Goal: Information Seeking & Learning: Find specific fact

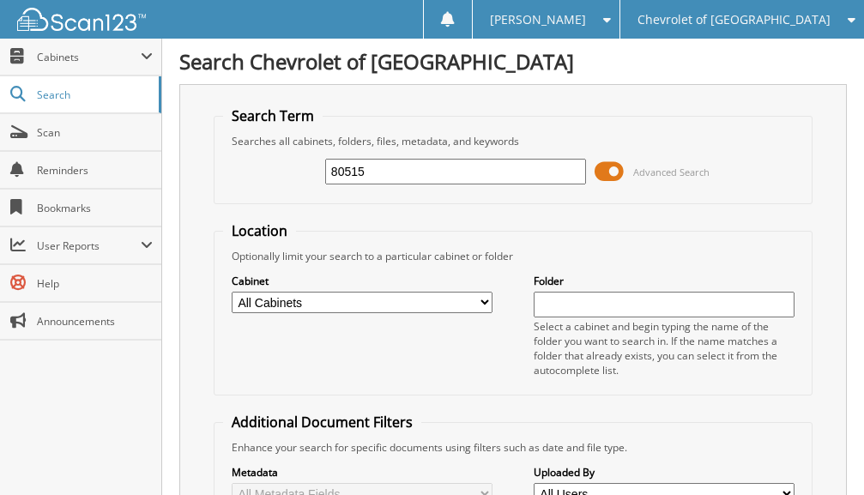
type input "80515"
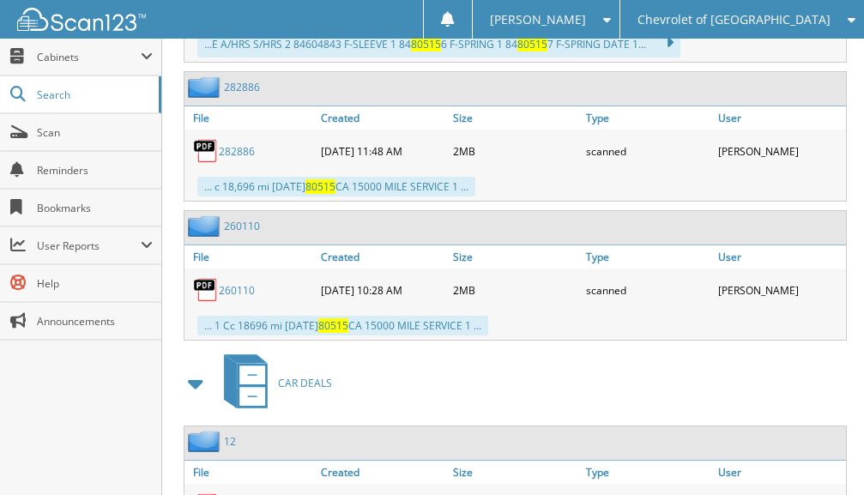
scroll to position [2597, 0]
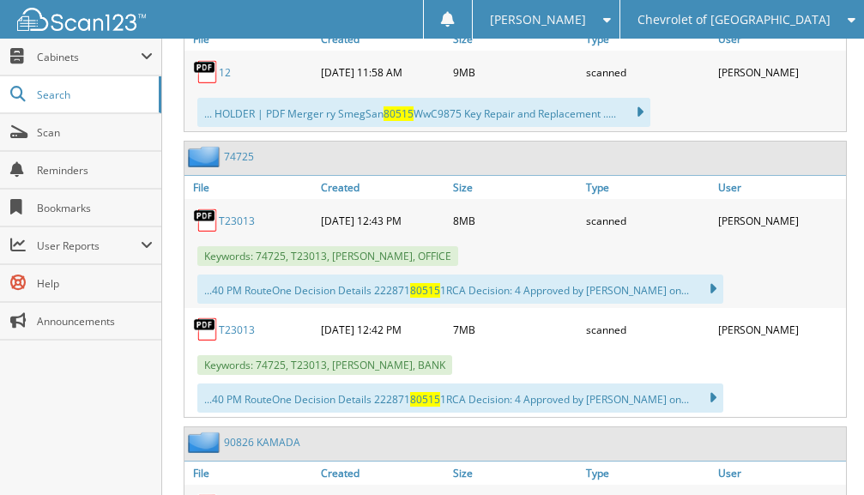
click at [682, 354] on div "Keywords: 74725, T23013, [PERSON_NAME], BANK" at bounding box center [514, 365] width 661 height 28
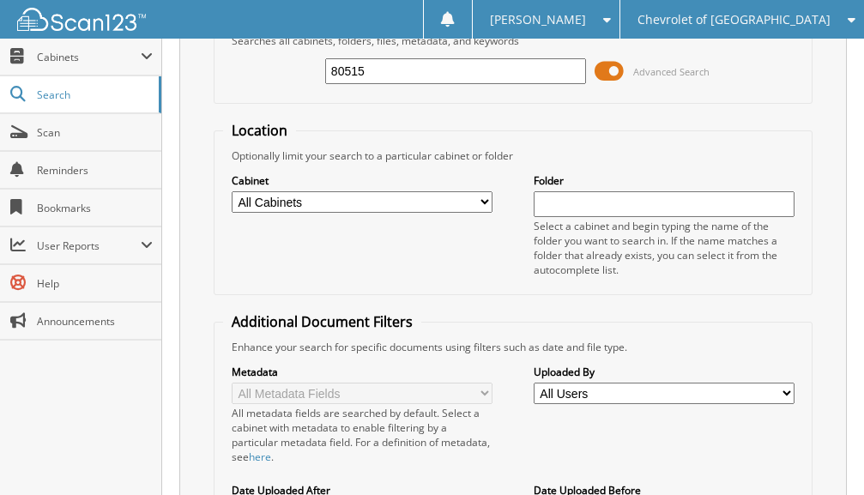
scroll to position [0, 0]
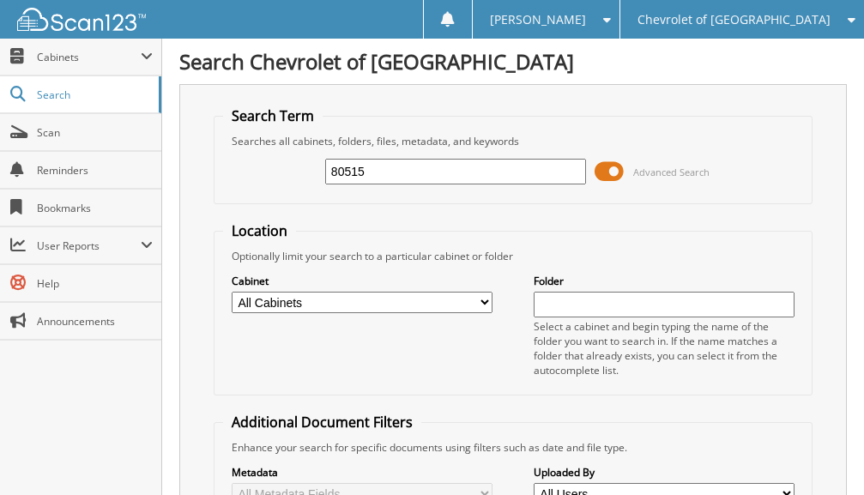
click at [394, 178] on input "80515" at bounding box center [455, 172] width 261 height 26
type input "8"
type input "wc9875"
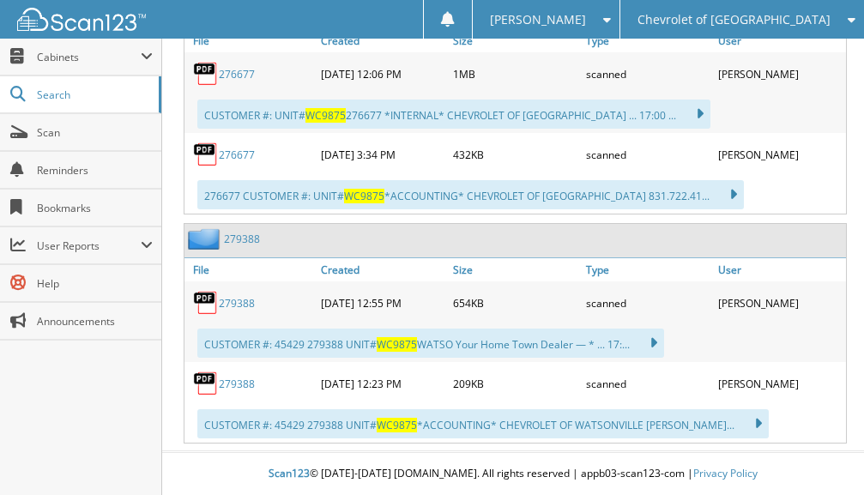
scroll to position [728, 0]
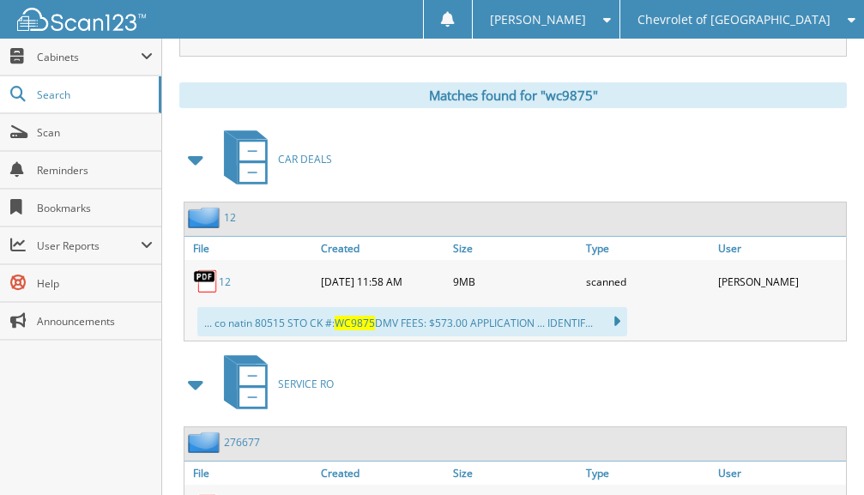
click at [208, 278] on img at bounding box center [206, 281] width 26 height 26
click at [225, 281] on link "12" at bounding box center [225, 281] width 12 height 15
click at [221, 278] on link "12" at bounding box center [225, 281] width 12 height 15
click at [61, 132] on span "Scan" at bounding box center [95, 132] width 116 height 15
